Goal: Find specific page/section: Find specific page/section

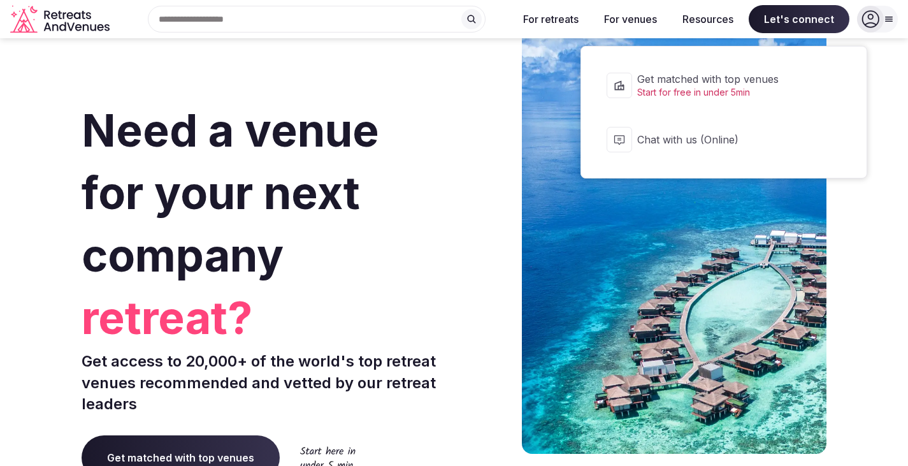
drag, startPoint x: 0, startPoint y: 0, endPoint x: 799, endPoint y: 20, distance: 798.9
click at [799, 18] on span "Let's connect" at bounding box center [799, 19] width 101 height 28
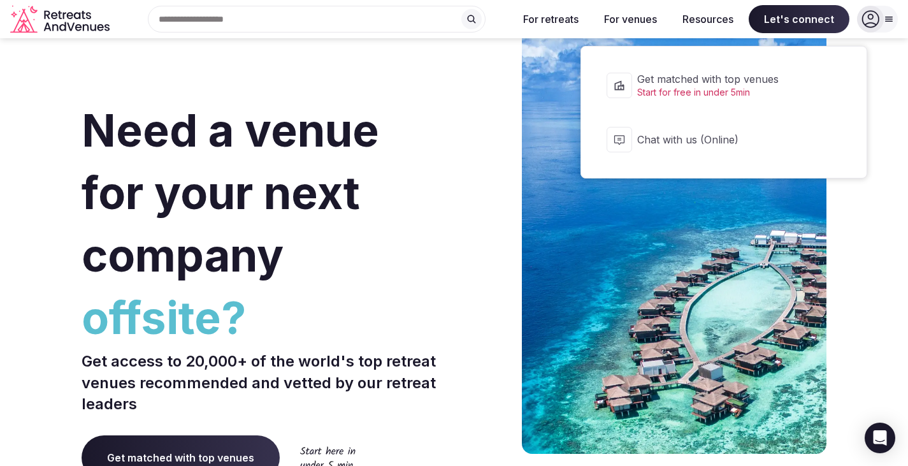
click at [793, 17] on span "Let's connect" at bounding box center [799, 19] width 101 height 28
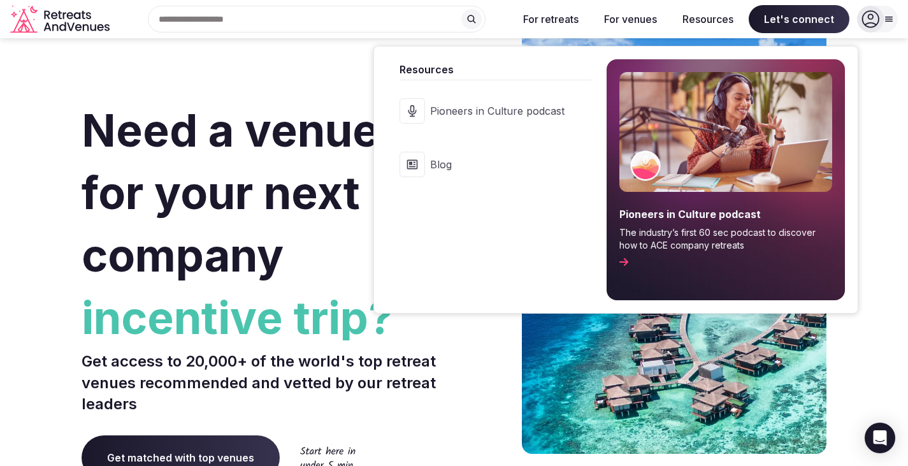
click at [439, 157] on span "Blog" at bounding box center [497, 164] width 134 height 14
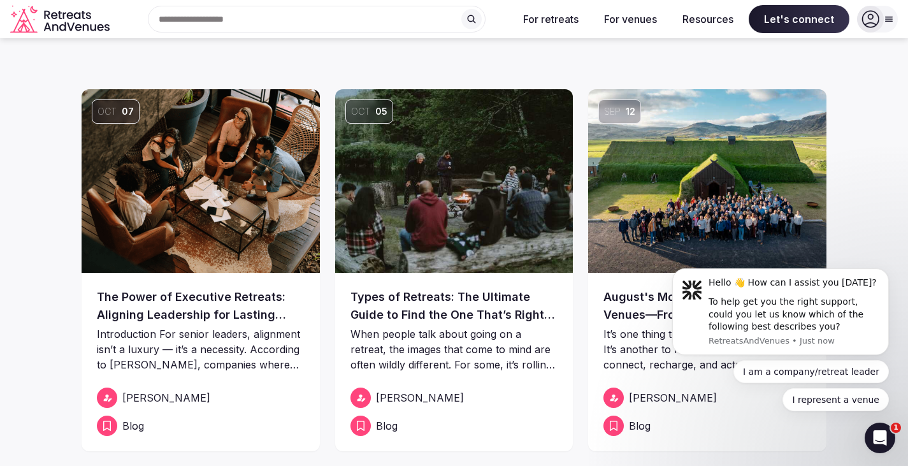
click at [38, 20] on icon "Retreats and Venues company logo" at bounding box center [61, 19] width 102 height 29
